Goal: Contribute content

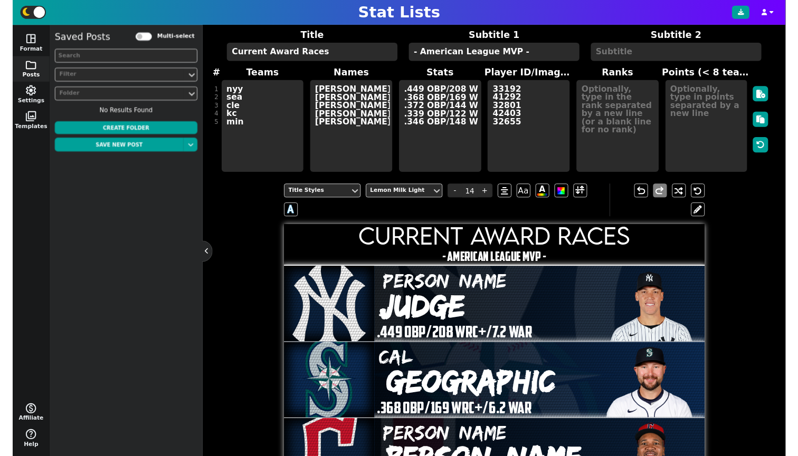
scroll to position [17, 0]
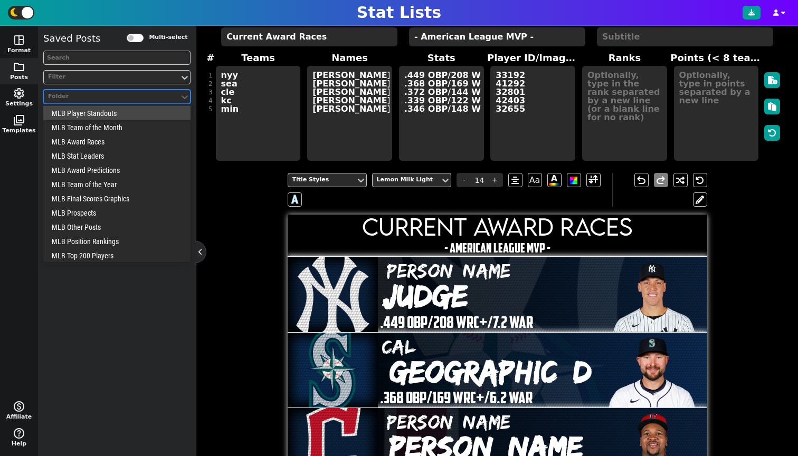
click at [103, 94] on div "Folder" at bounding box center [111, 96] width 127 height 9
click at [101, 195] on div "MLB Final Scores Graphics" at bounding box center [116, 199] width 147 height 14
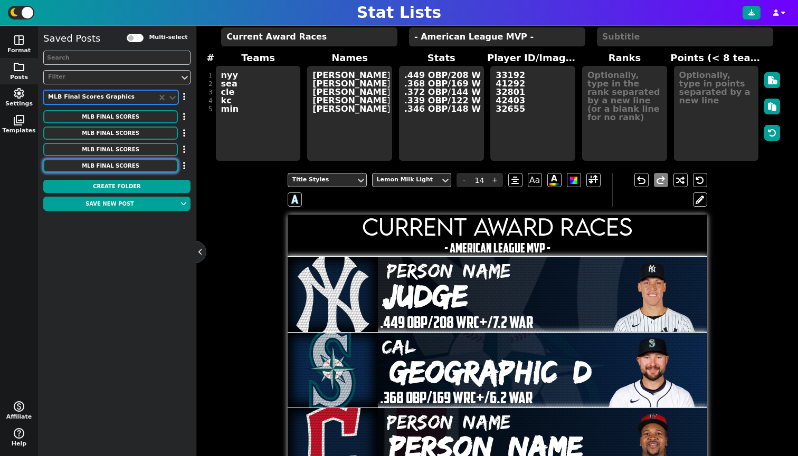
click at [121, 167] on button "MLB Final Scores" at bounding box center [110, 165] width 135 height 13
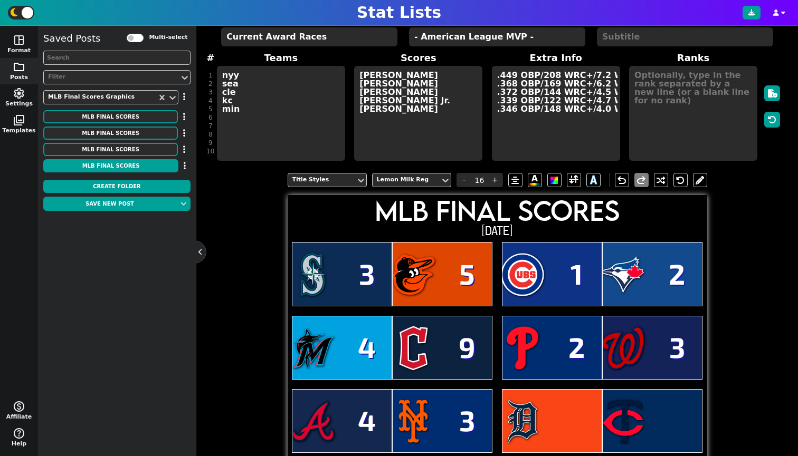
click at [199, 250] on button at bounding box center [200, 252] width 11 height 11
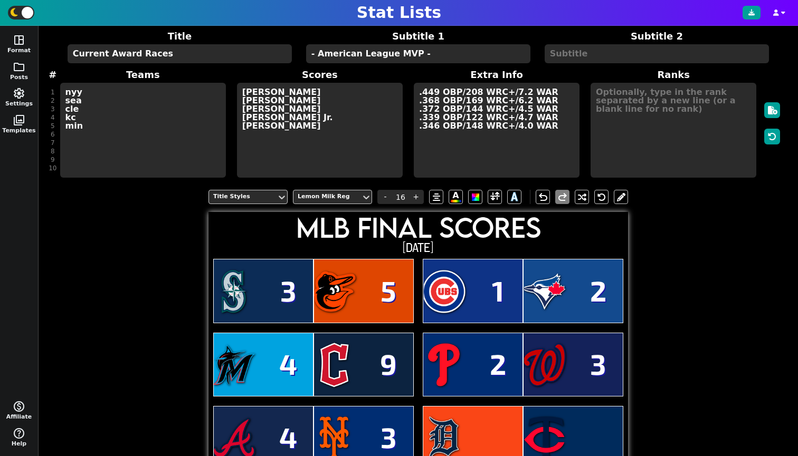
scroll to position [8, 0]
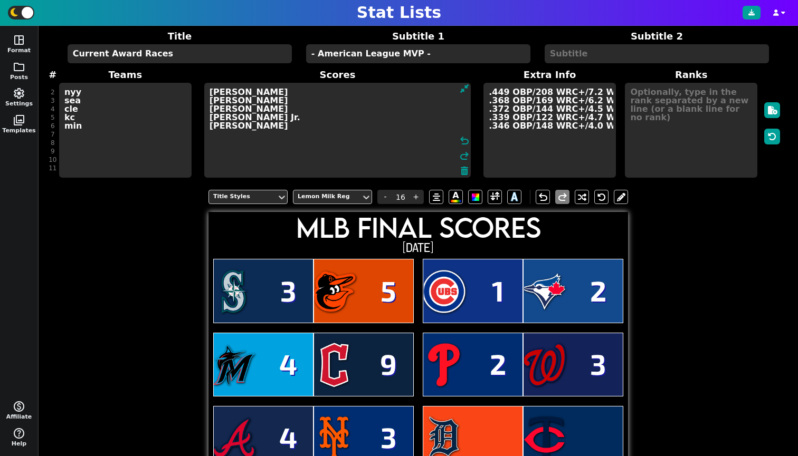
click at [244, 169] on textarea "3 5 1 2 4 9 2 3 4 3" at bounding box center [337, 130] width 266 height 95
type input "27"
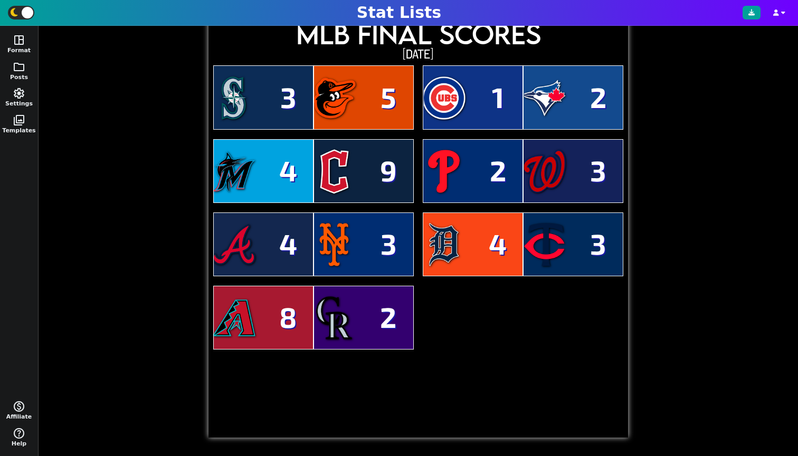
scroll to position [186, 0]
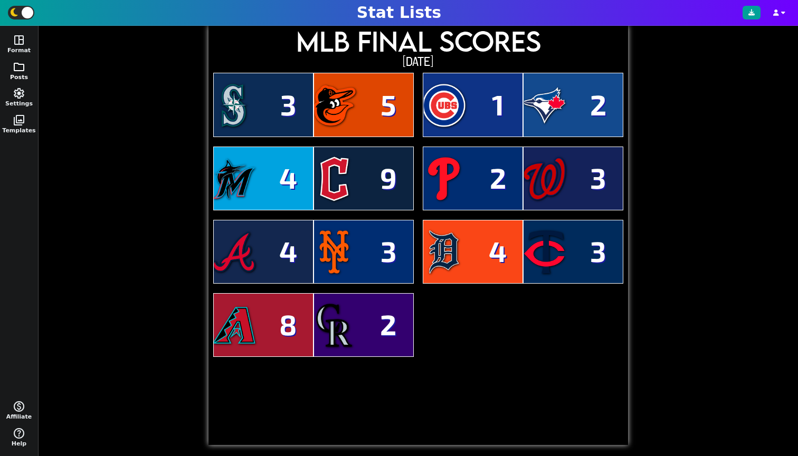
type textarea "3 5 1 2 4 9 2 3 4 3 4 3 8 2"
click at [14, 71] on span "folder" at bounding box center [19, 67] width 13 height 13
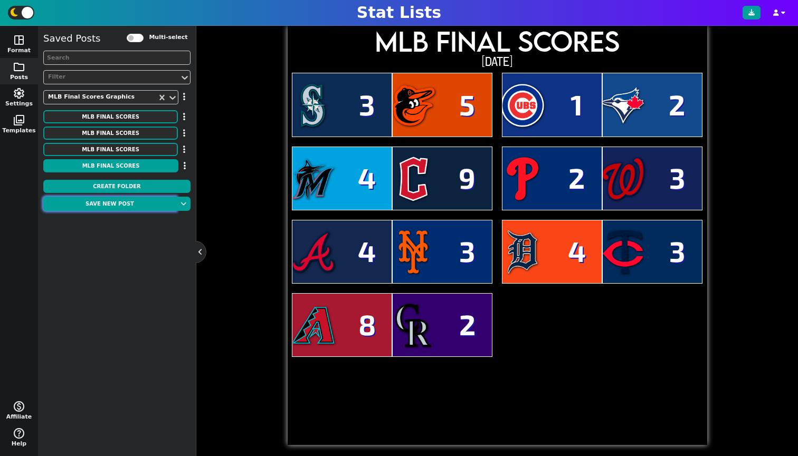
click at [123, 202] on button "Save new post" at bounding box center [109, 204] width 133 height 14
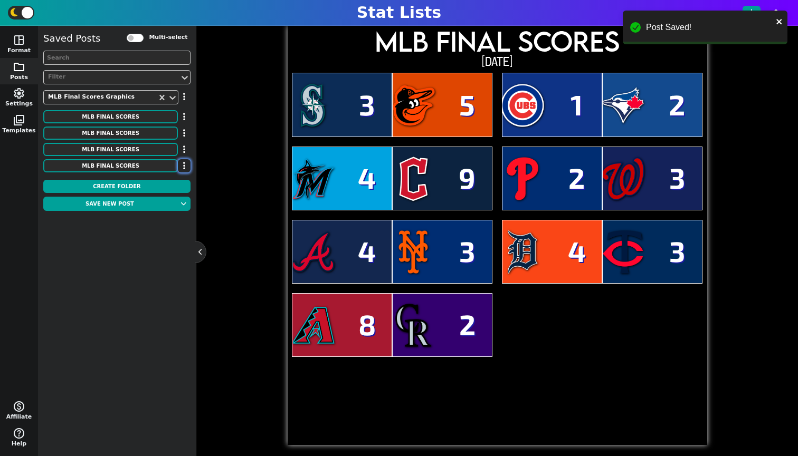
click at [184, 167] on icon "button" at bounding box center [184, 165] width 2 height 8
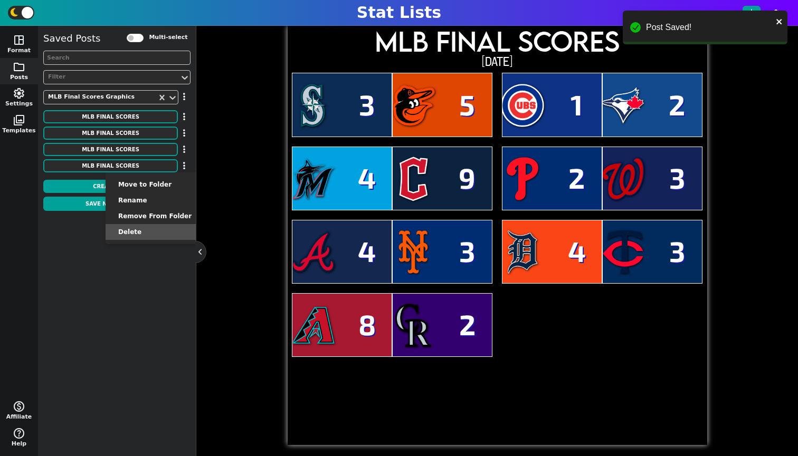
click at [159, 230] on li "Delete" at bounding box center [155, 232] width 99 height 16
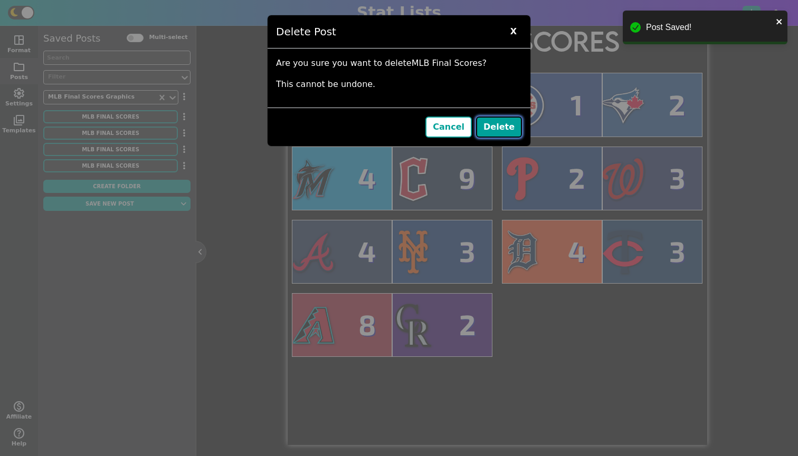
click at [501, 131] on button "Delete" at bounding box center [499, 127] width 46 height 21
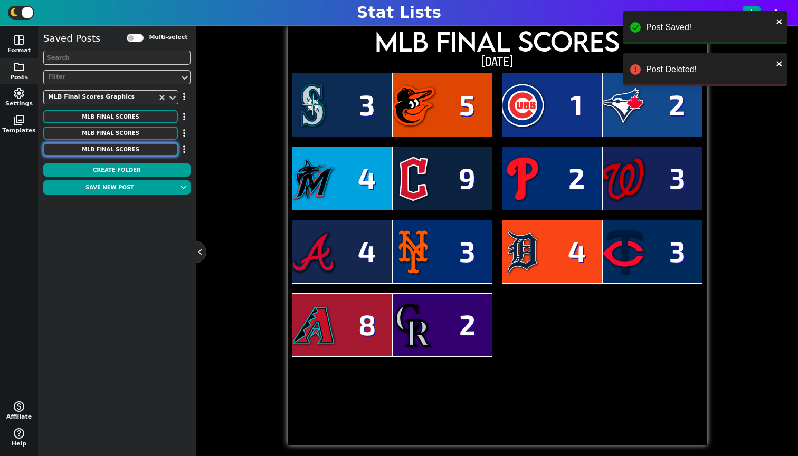
click at [160, 151] on button "MLB Final Scores" at bounding box center [110, 149] width 135 height 13
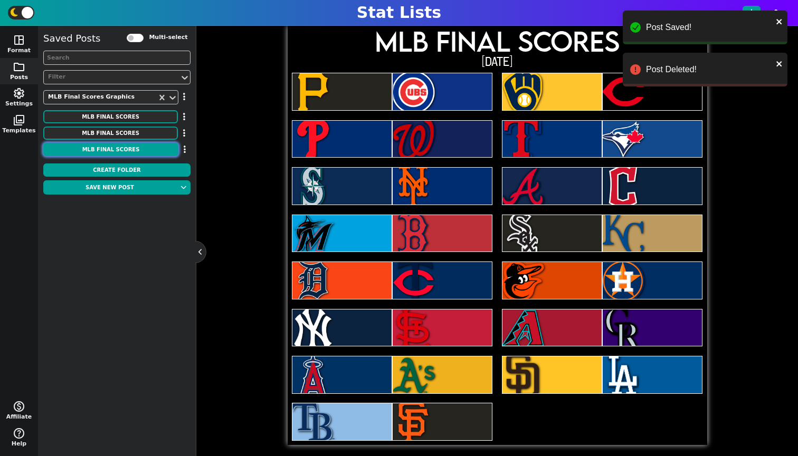
scroll to position [0, 0]
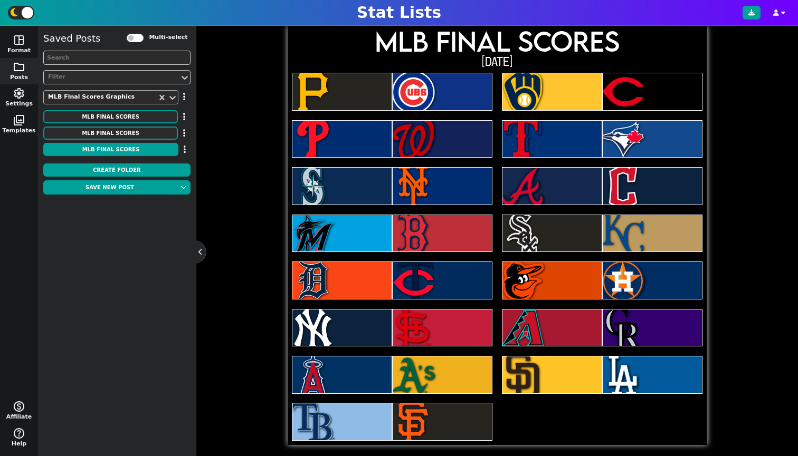
click at [156, 94] on div "MLB Final Scores Graphics" at bounding box center [100, 97] width 113 height 14
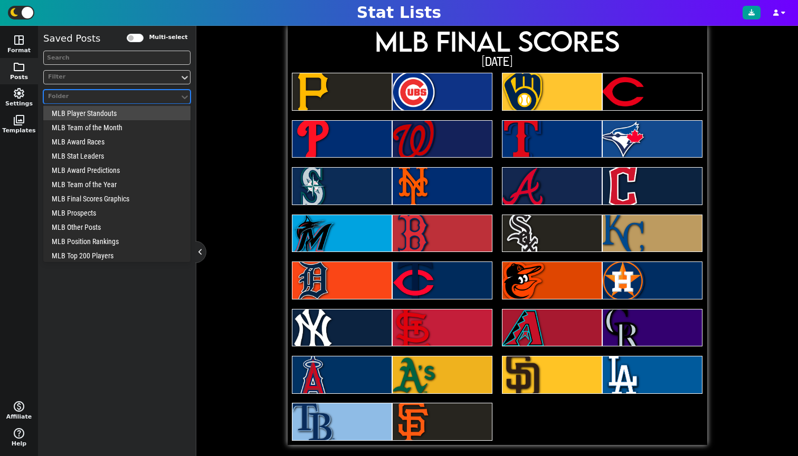
click at [172, 92] on div at bounding box center [111, 96] width 129 height 11
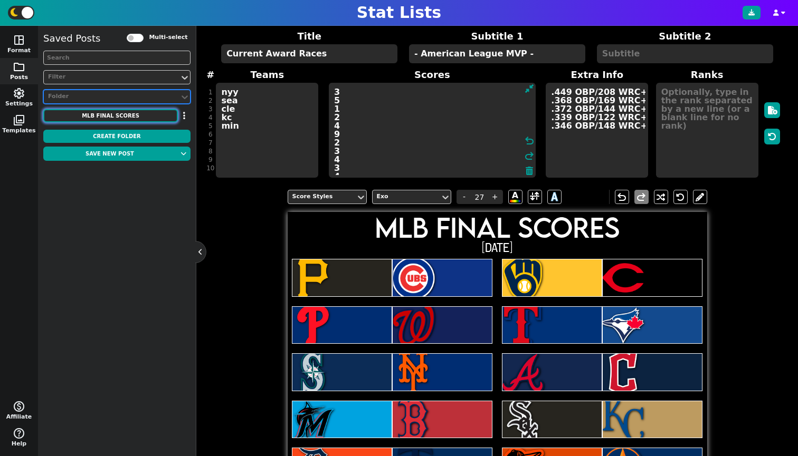
click at [164, 119] on button "MLB Final Scores" at bounding box center [110, 115] width 135 height 13
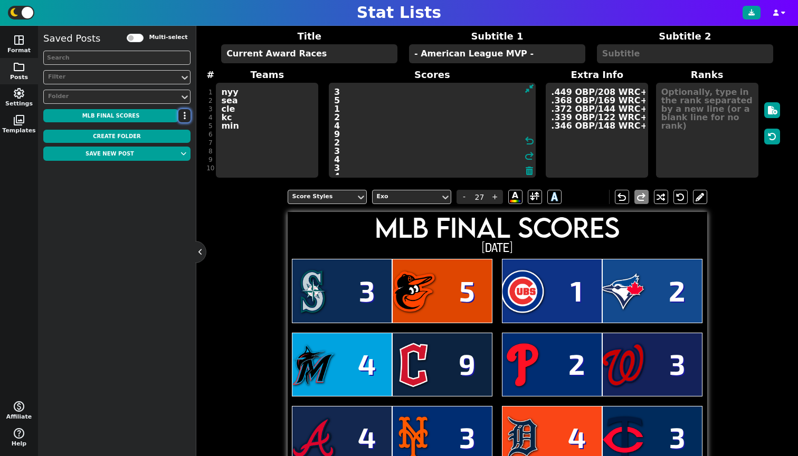
click at [184, 113] on icon "button" at bounding box center [185, 115] width 2 height 8
click at [167, 173] on li "Delete" at bounding box center [153, 166] width 84 height 16
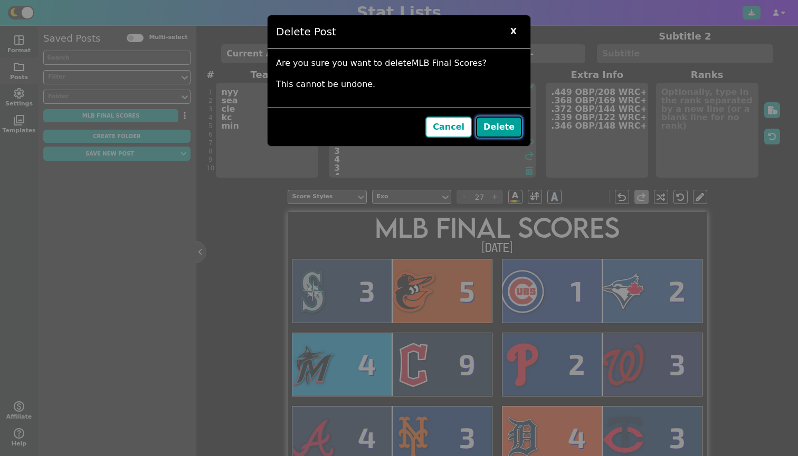
click at [510, 124] on button "Delete" at bounding box center [499, 127] width 46 height 21
